Goal: Entertainment & Leisure: Consume media (video, audio)

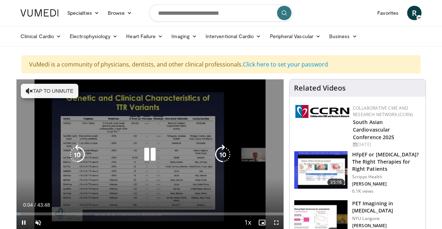
click at [154, 156] on icon "Video Player" at bounding box center [150, 155] width 20 height 20
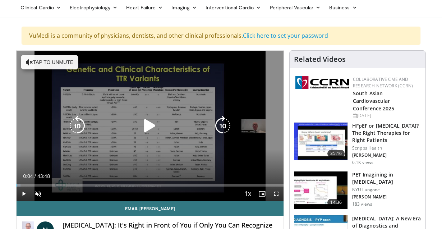
scroll to position [30, 0]
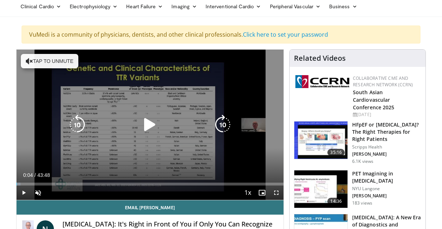
click at [65, 68] on button "Tap to unmute" at bounding box center [50, 61] width 58 height 14
click at [149, 129] on icon "Video Player" at bounding box center [150, 125] width 20 height 20
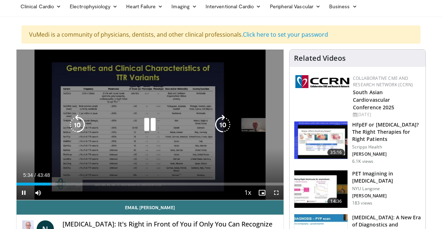
scroll to position [31, 0]
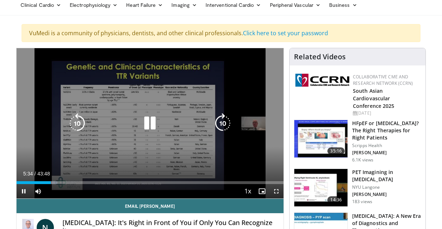
click at [151, 128] on icon "Video Player" at bounding box center [150, 123] width 20 height 20
